Goal: Task Accomplishment & Management: Manage account settings

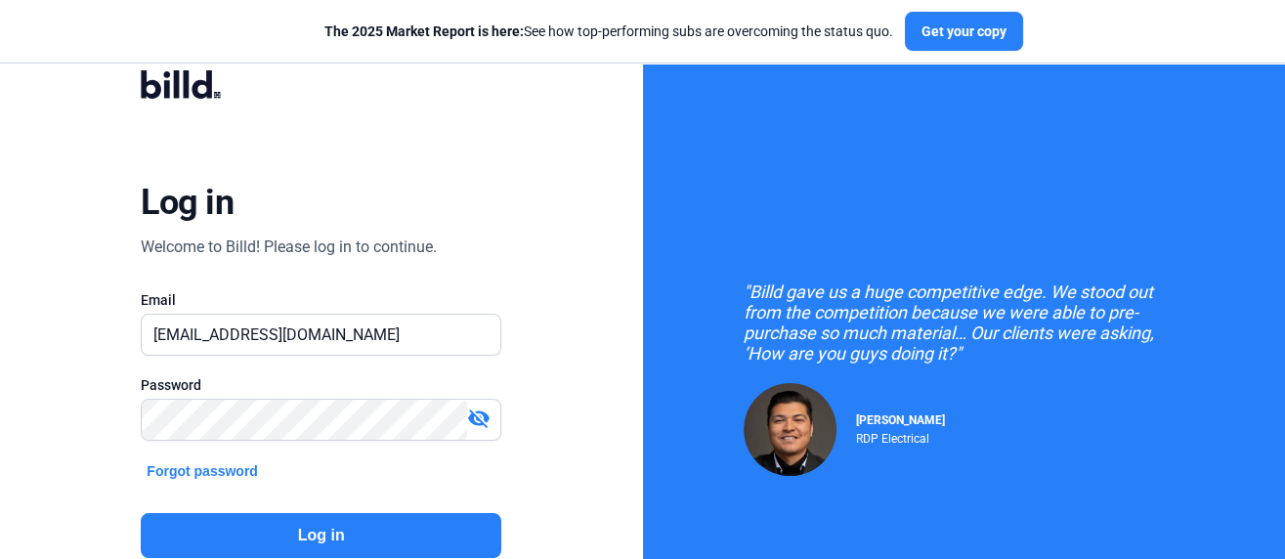
click at [303, 530] on button "Log in" at bounding box center [321, 535] width 360 height 45
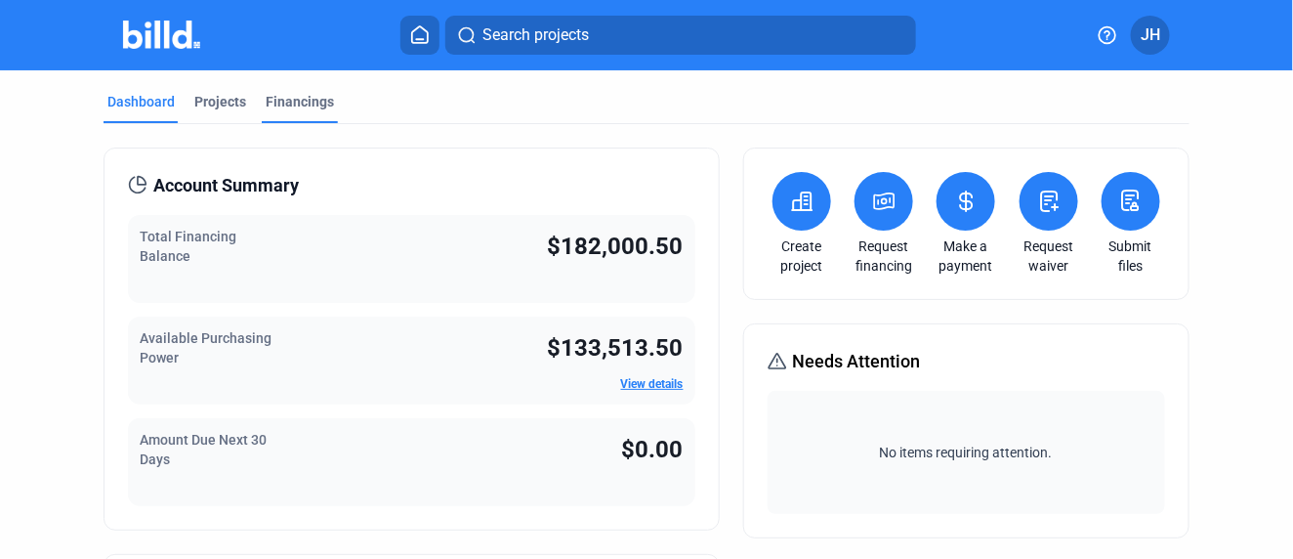
click at [303, 98] on div "Financings" at bounding box center [300, 102] width 68 height 20
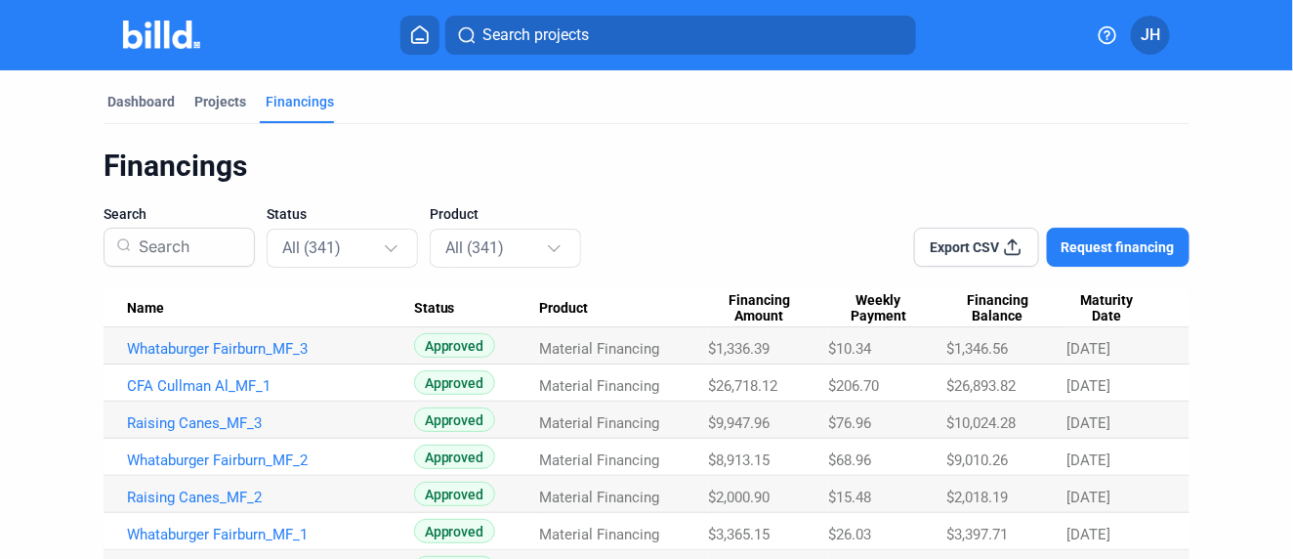
scroll to position [108, 0]
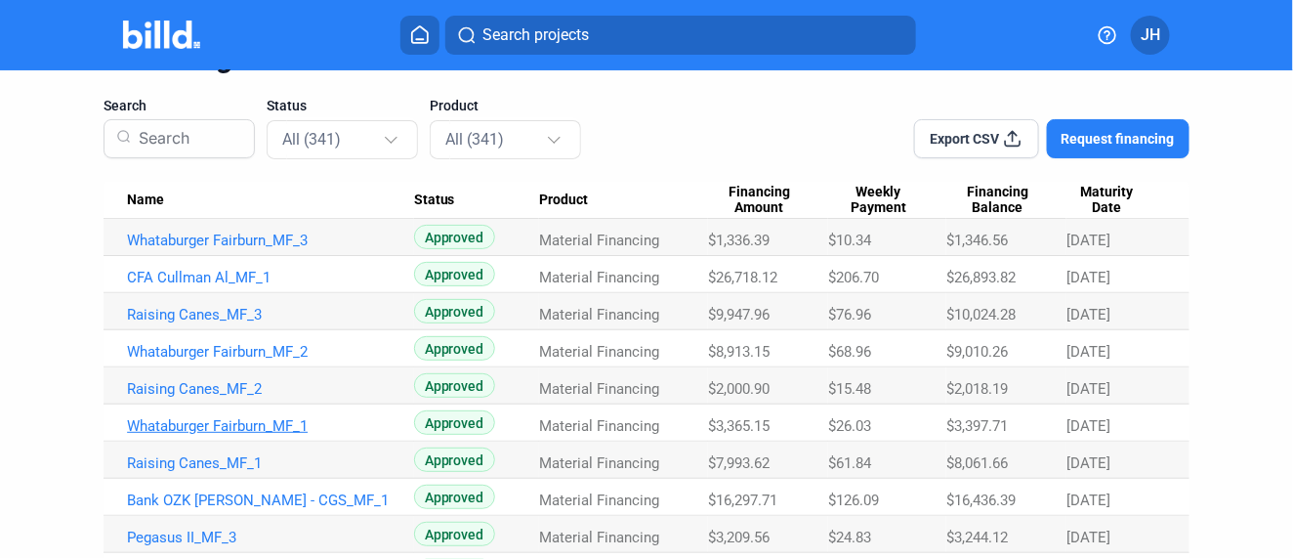
click at [212, 249] on link "Whataburger Fairburn_MF_1" at bounding box center [270, 241] width 287 height 18
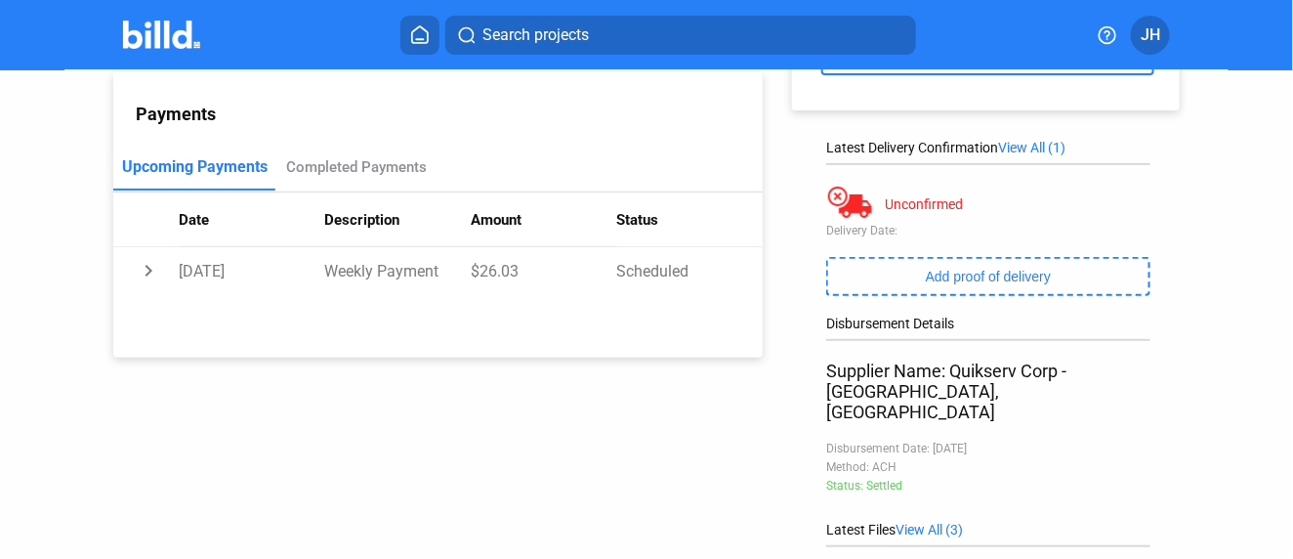
scroll to position [199, 0]
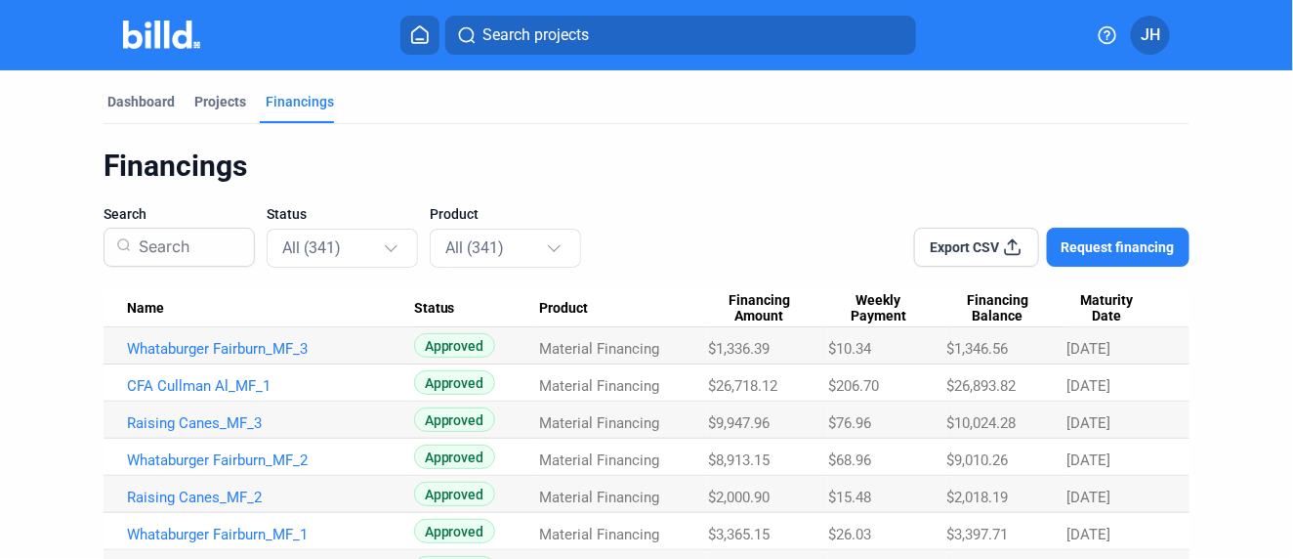
click at [1003, 251] on icon at bounding box center [1013, 247] width 20 height 20
click at [508, 38] on span "Search projects" at bounding box center [536, 34] width 106 height 23
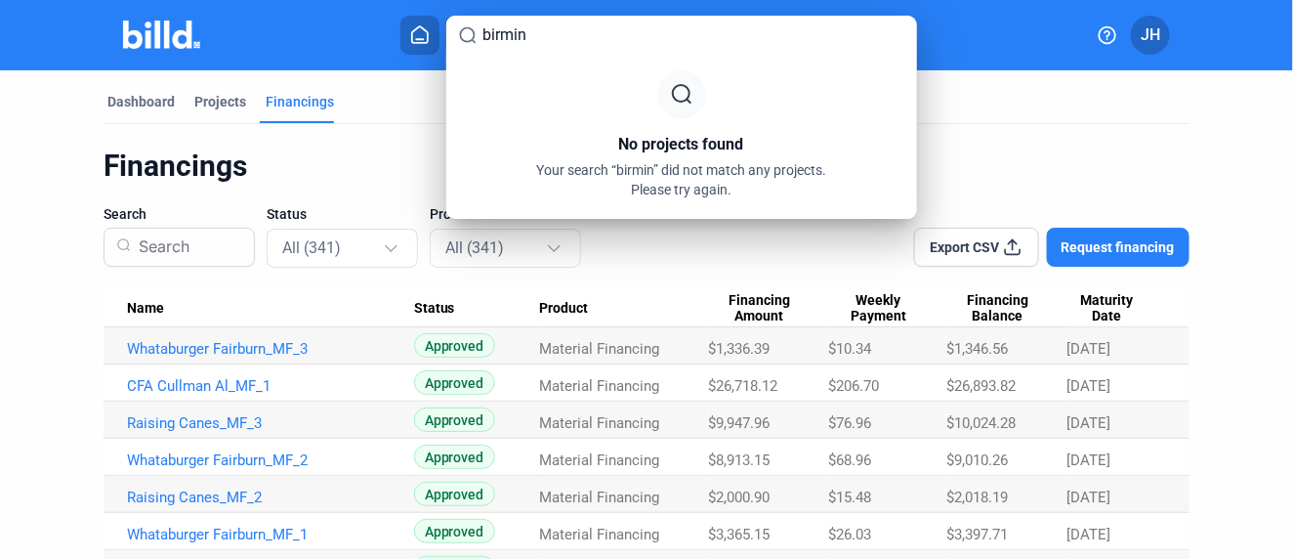
drag, startPoint x: 543, startPoint y: 39, endPoint x: 405, endPoint y: 26, distance: 138.3
click at [405, 26] on div "birmin No projects found Your search “birmin” did not match any projects. Pleas…" at bounding box center [646, 279] width 1293 height 559
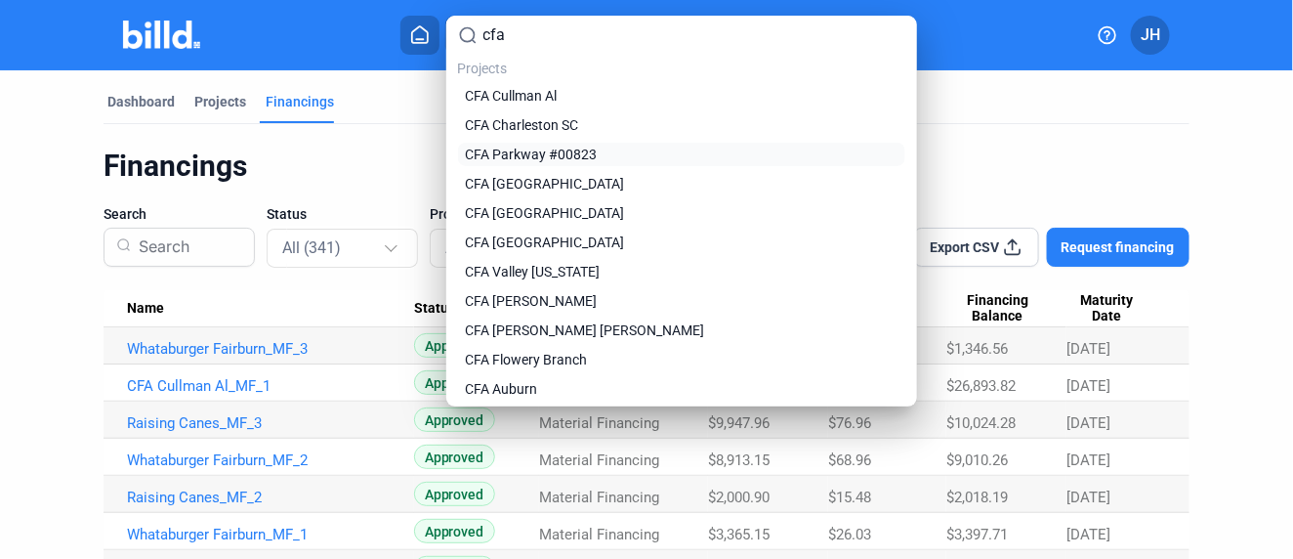
type input "cfa"
click at [539, 159] on span "CFA Parkway #00823" at bounding box center [532, 155] width 132 height 20
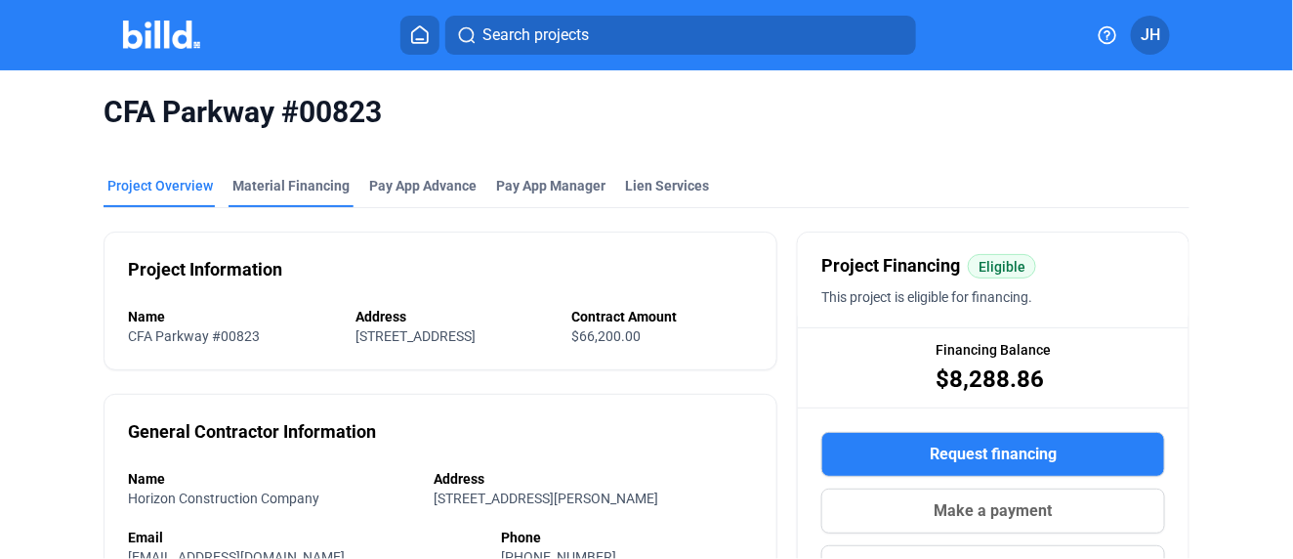
click at [301, 181] on div "Material Financing" at bounding box center [291, 186] width 117 height 20
